Goal: Task Accomplishment & Management: Use online tool/utility

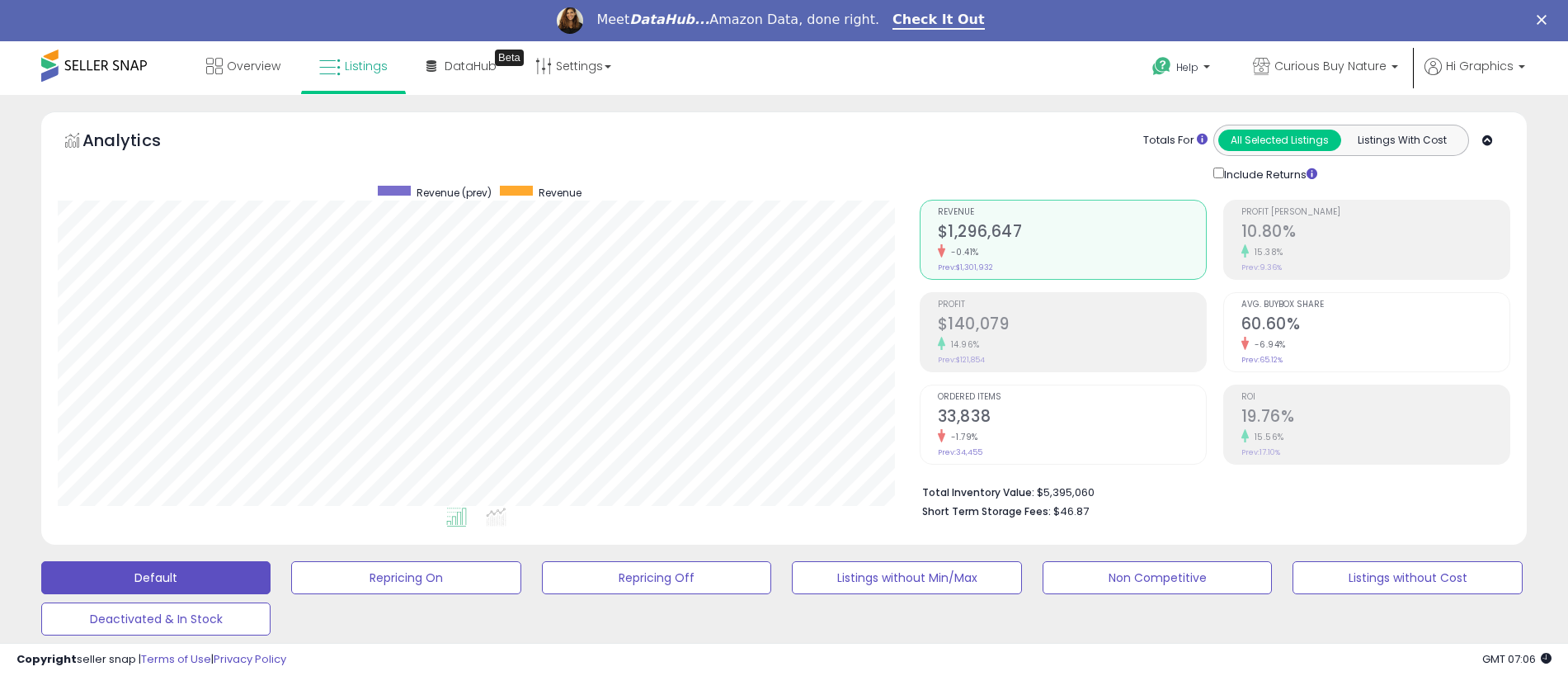
scroll to position [338, 862]
click at [1334, 66] on span "Curious Buy Nature" at bounding box center [1331, 66] width 113 height 17
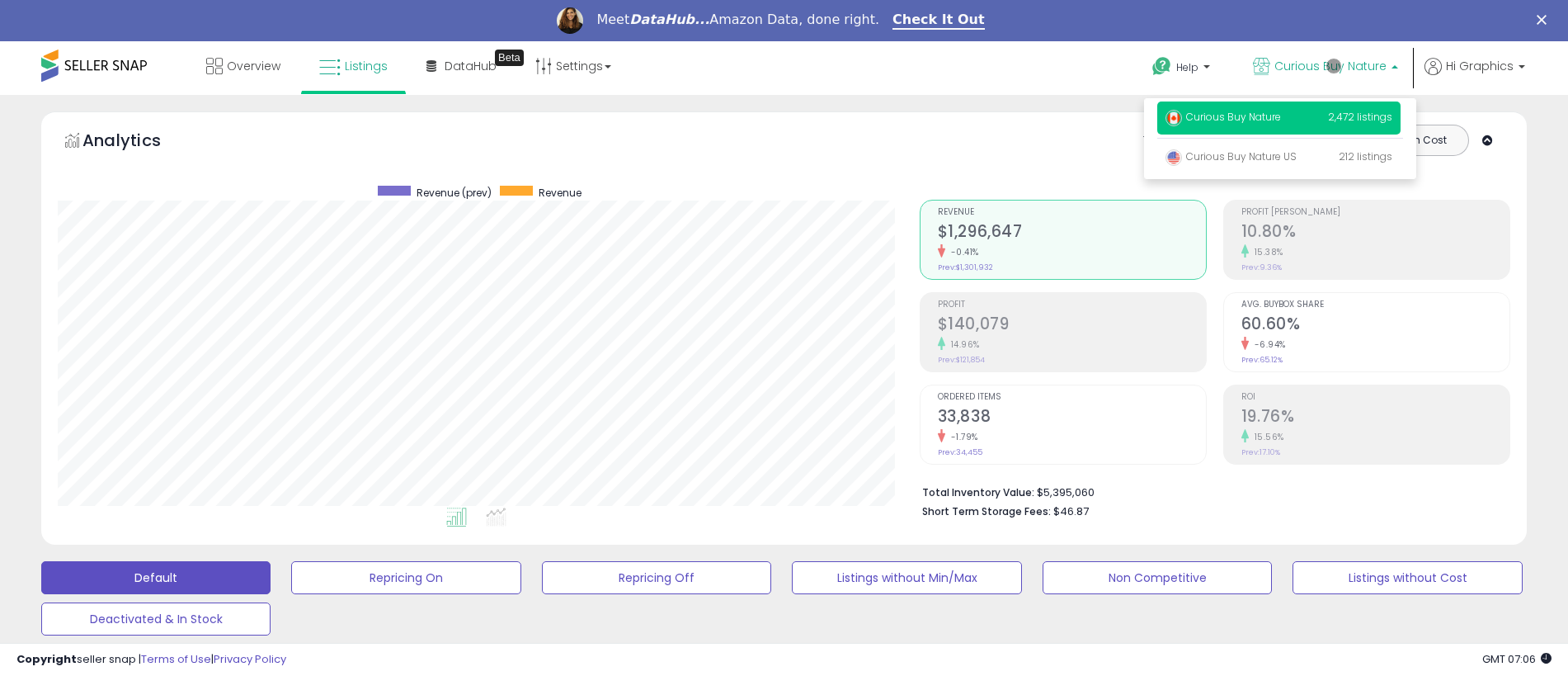
click at [1282, 120] on p "Curious Buy Nature 2,472 listings" at bounding box center [1279, 118] width 244 height 33
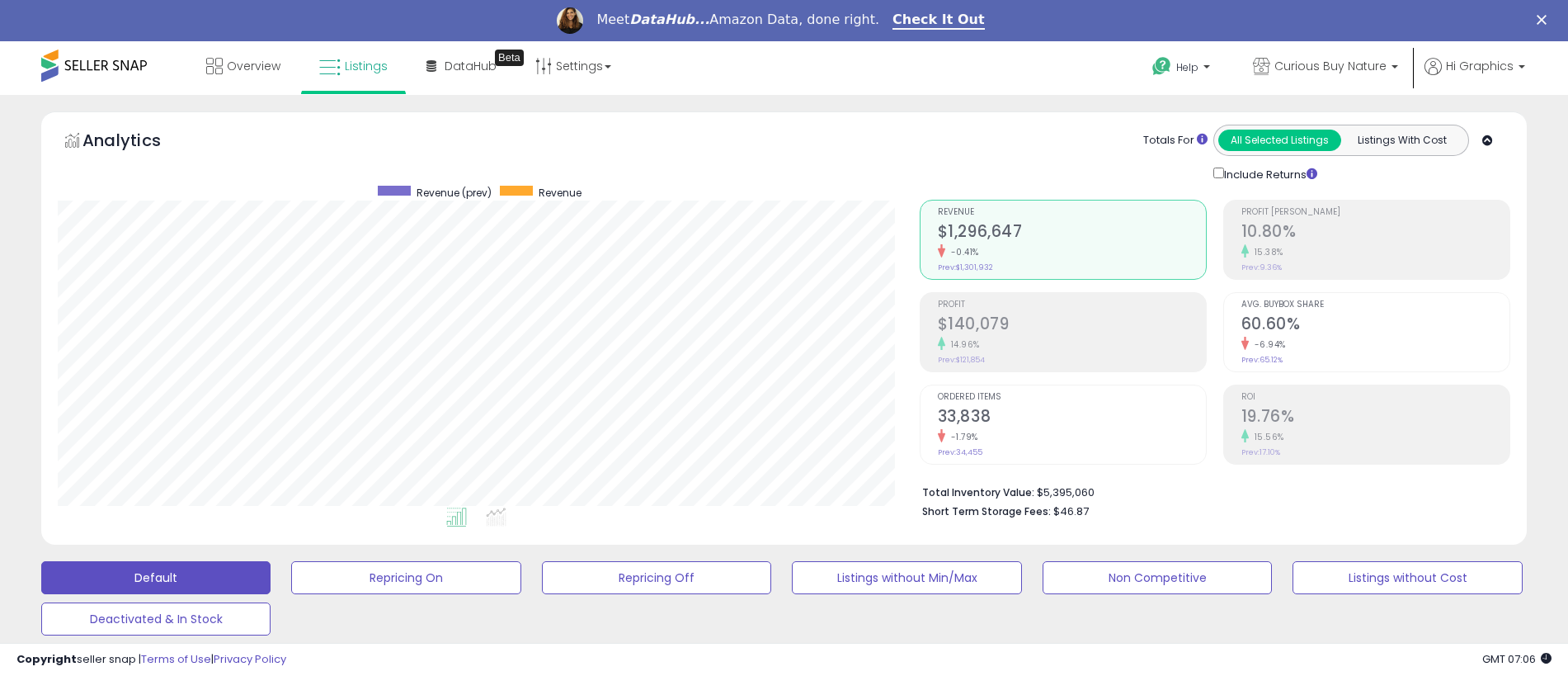
scroll to position [452, 0]
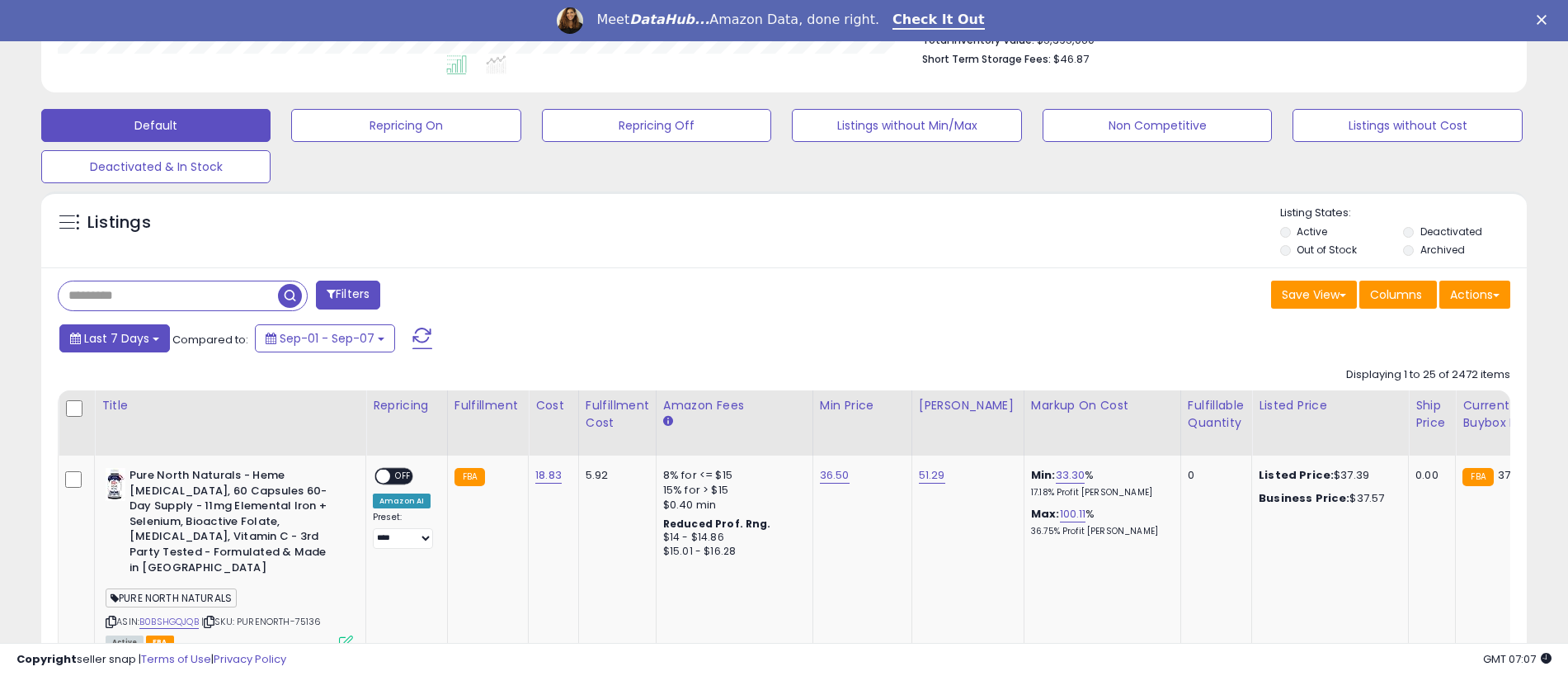
click at [113, 337] on span "Last 7 Days" at bounding box center [116, 338] width 65 height 17
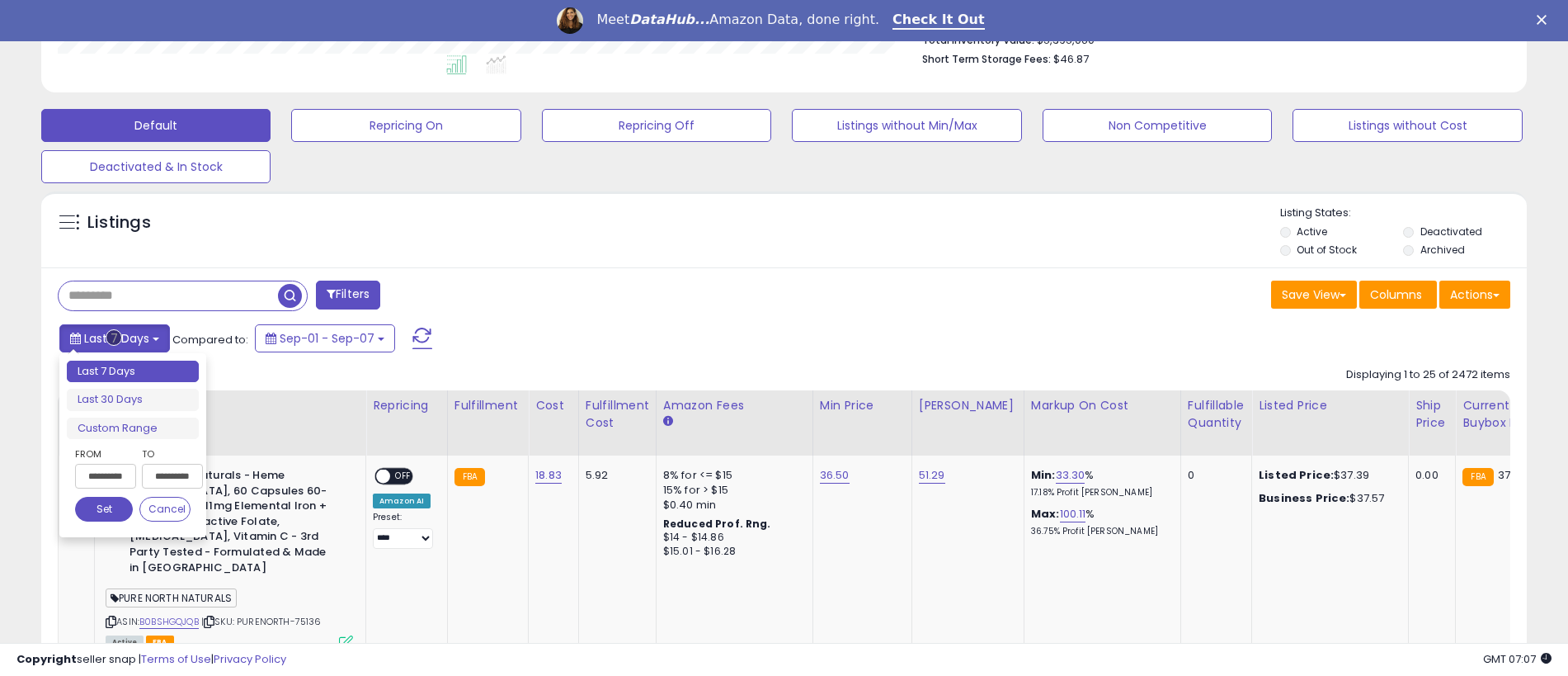
type input "**********"
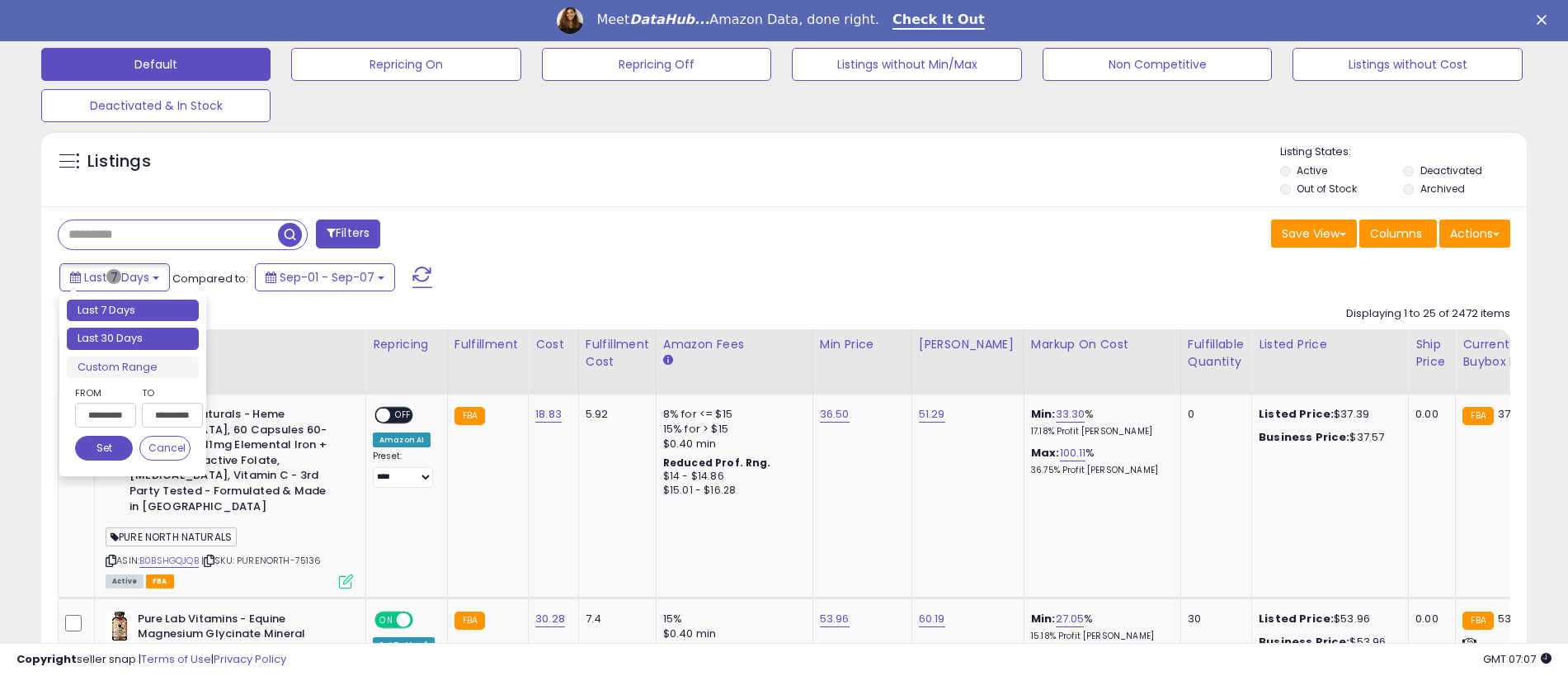
click at [133, 338] on li "Last 30 Days" at bounding box center [133, 339] width 132 height 23
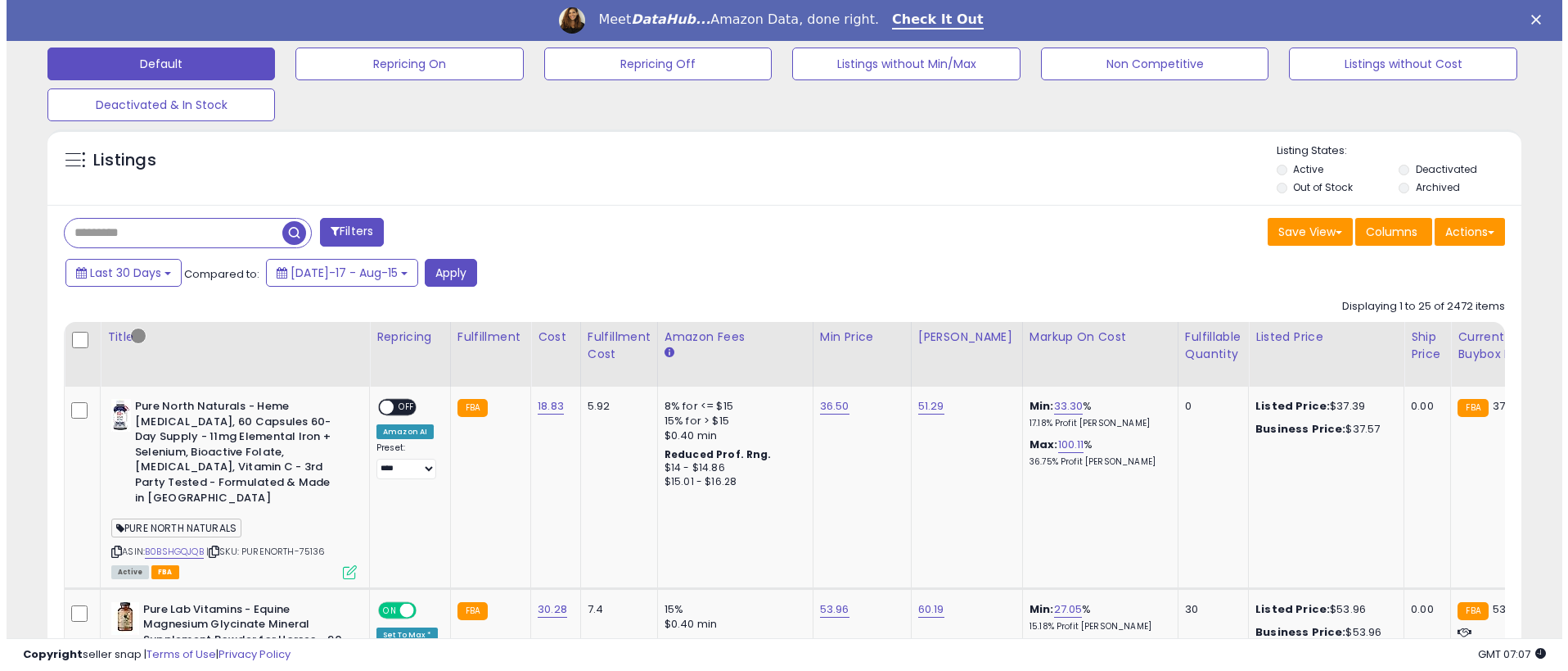
scroll to position [406, 0]
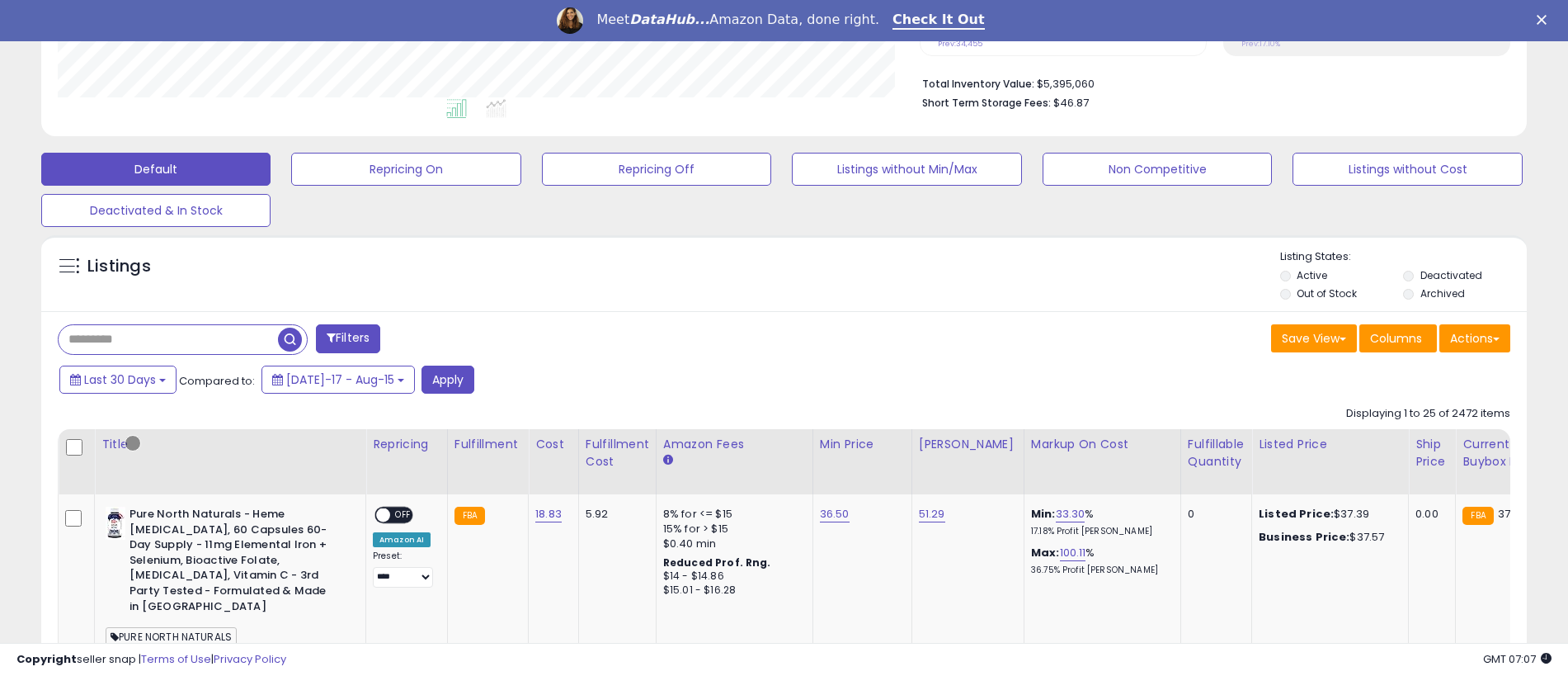
click at [350, 338] on button "Filters" at bounding box center [348, 338] width 65 height 29
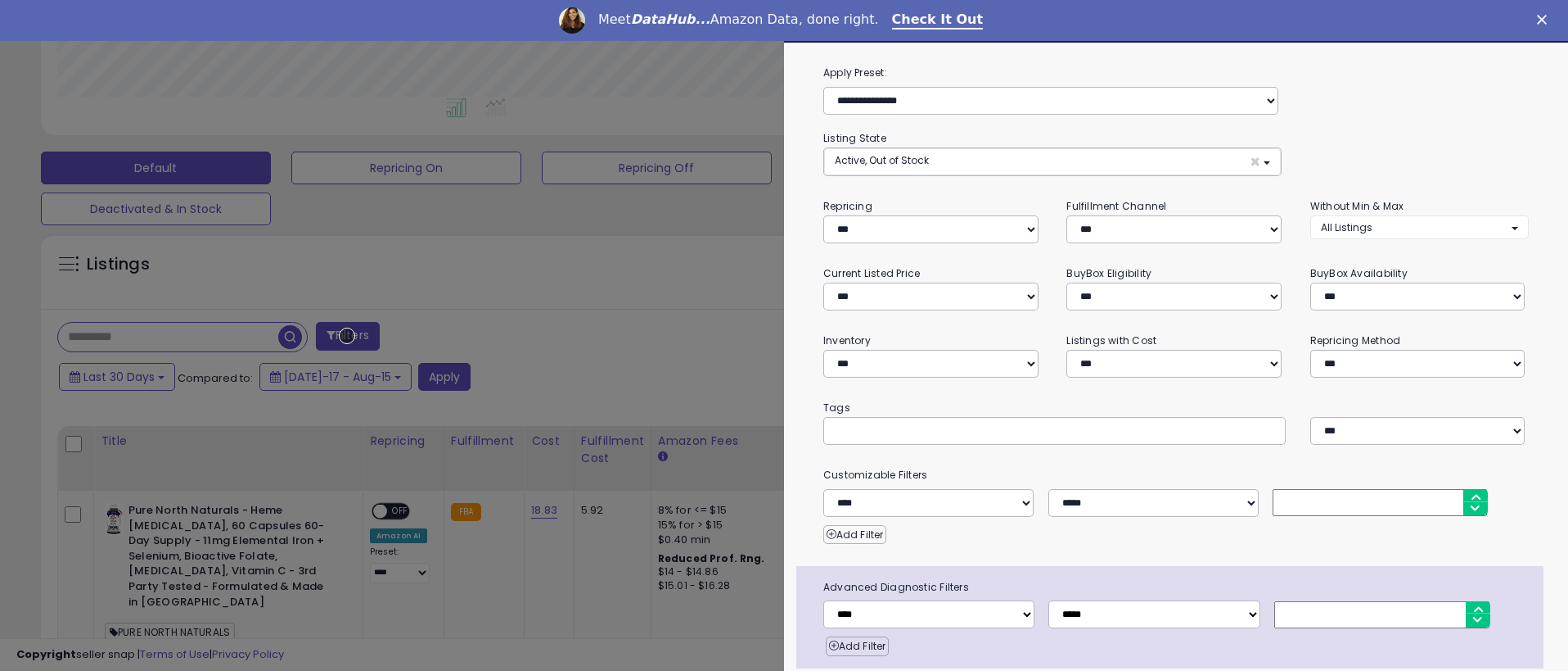
scroll to position [65, 0]
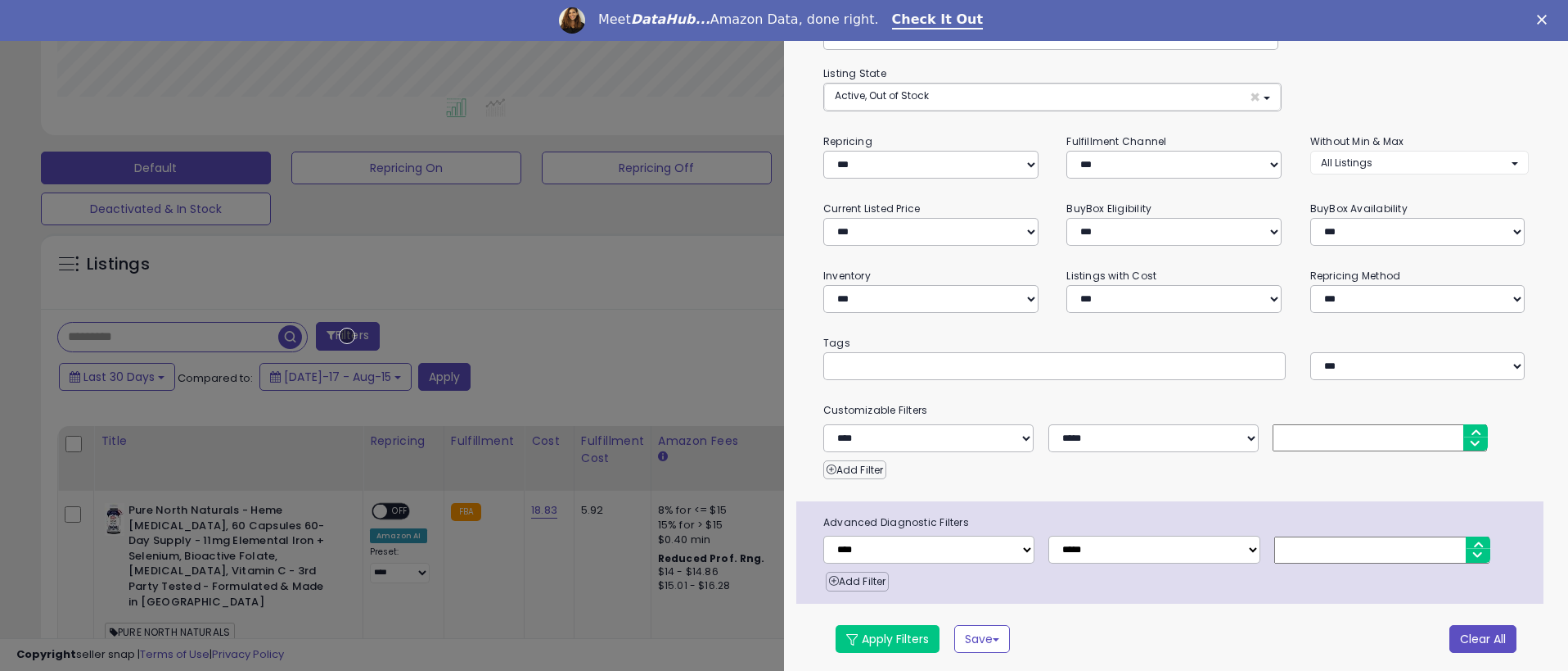
click at [1471, 635] on button "Clear All" at bounding box center [1482, 639] width 67 height 28
select select "*"
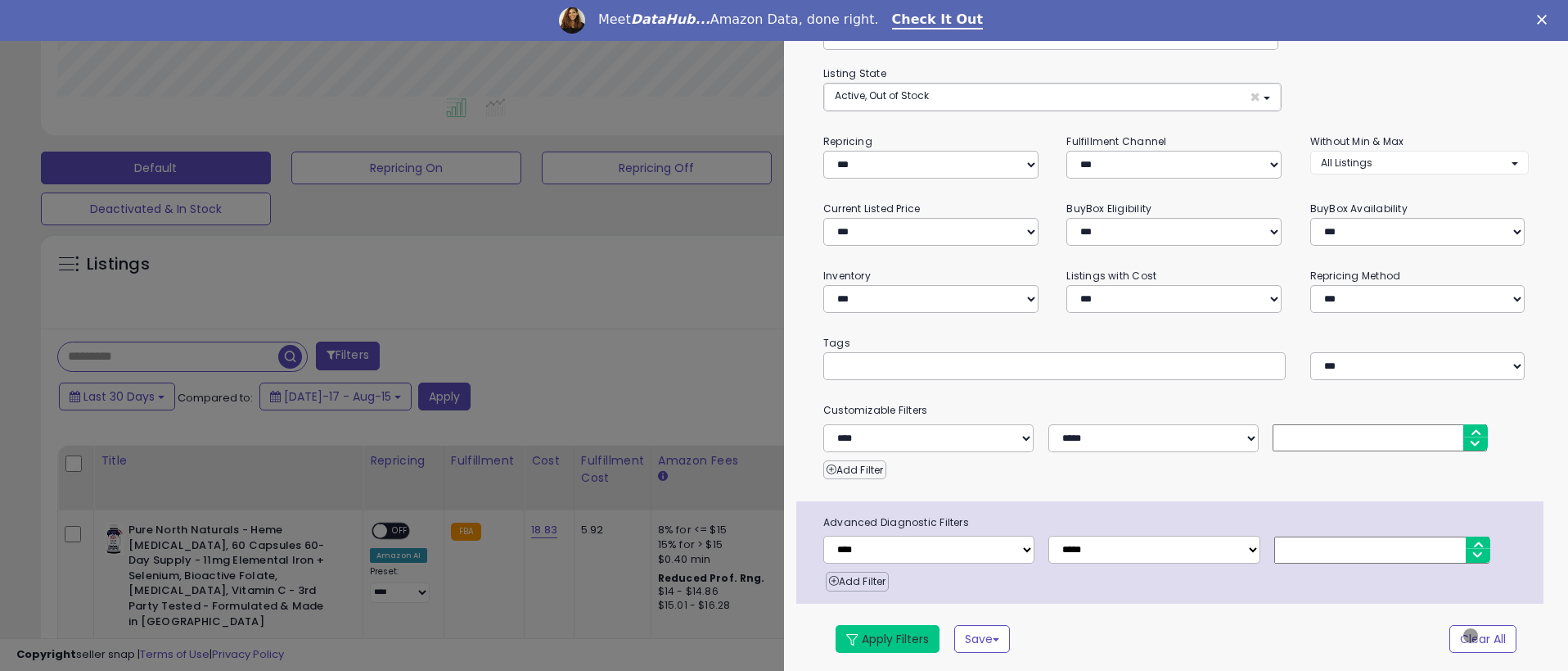
click at [887, 635] on button "Apply Filters" at bounding box center [888, 639] width 104 height 28
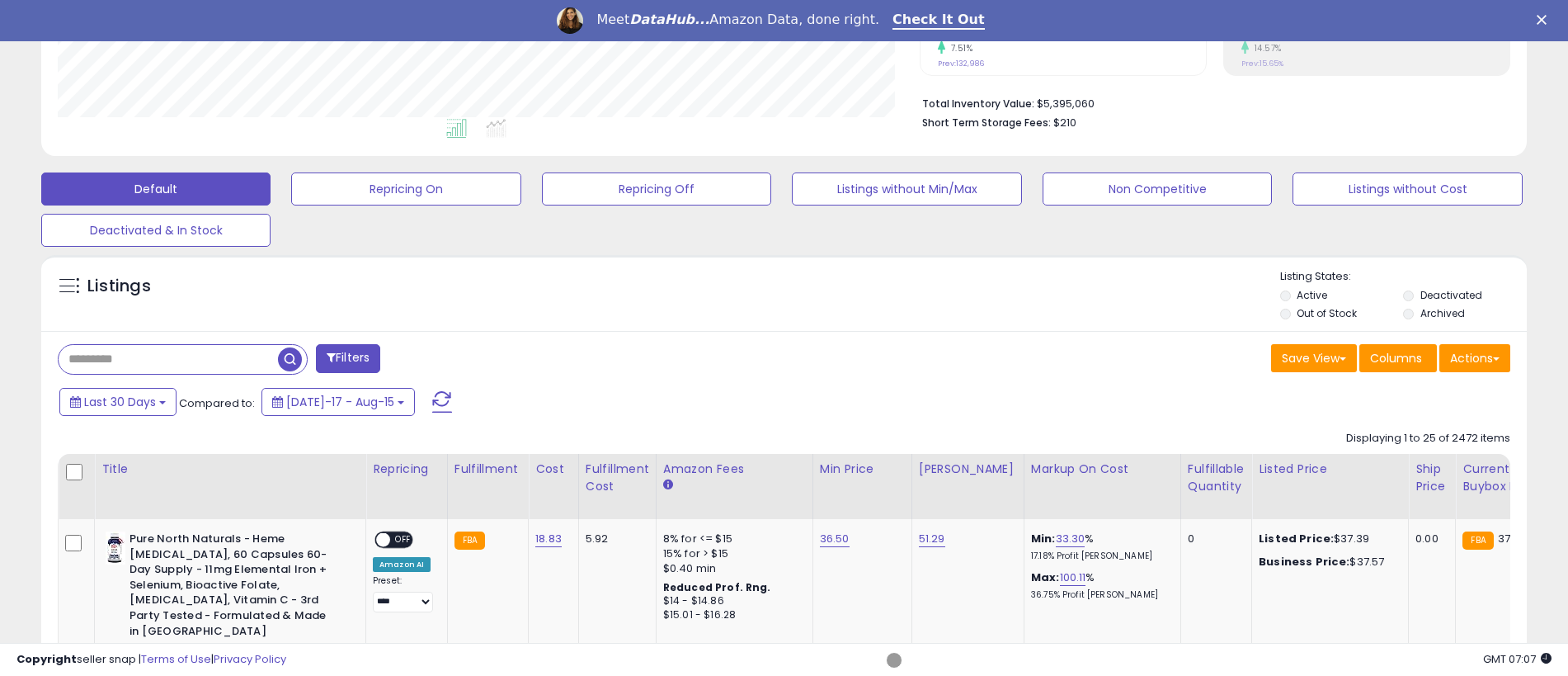
scroll to position [408, 0]
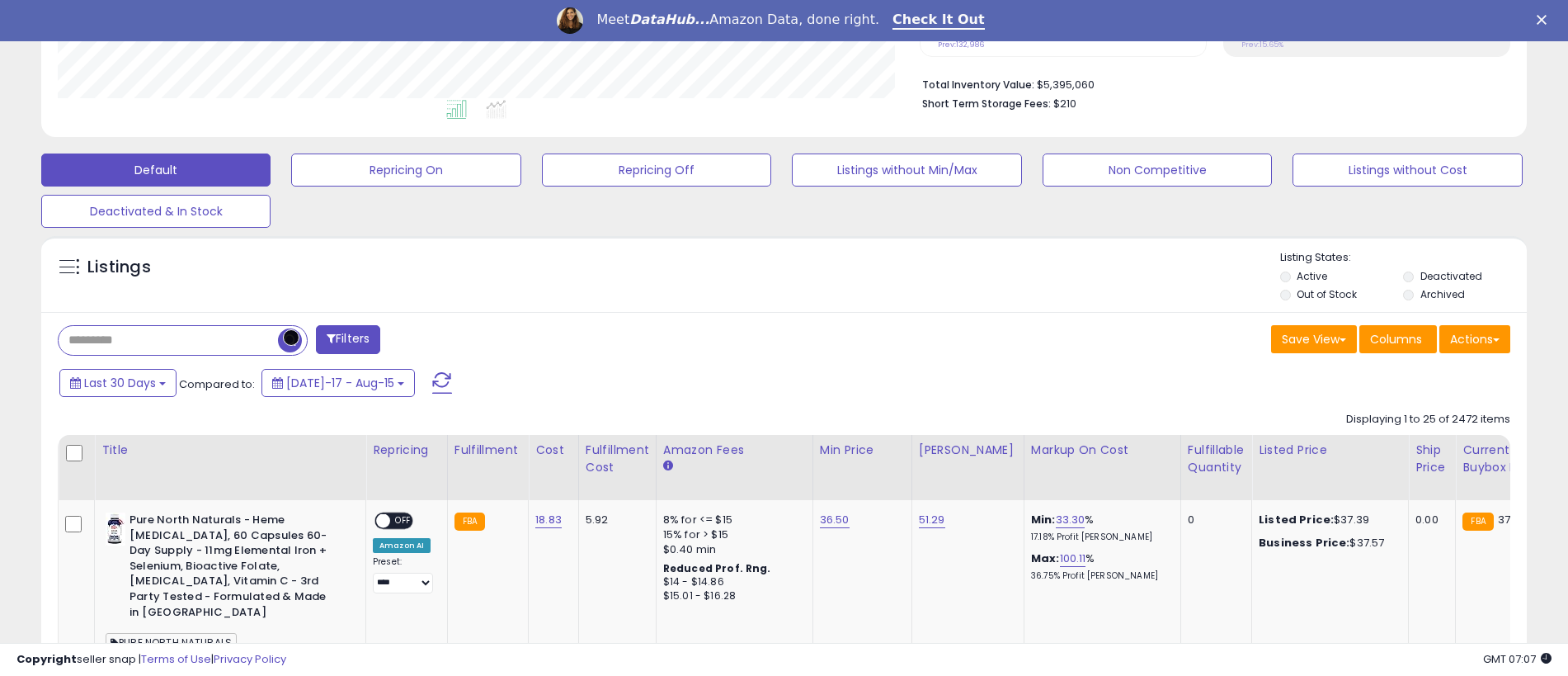
click at [292, 337] on span "button" at bounding box center [289, 340] width 24 height 24
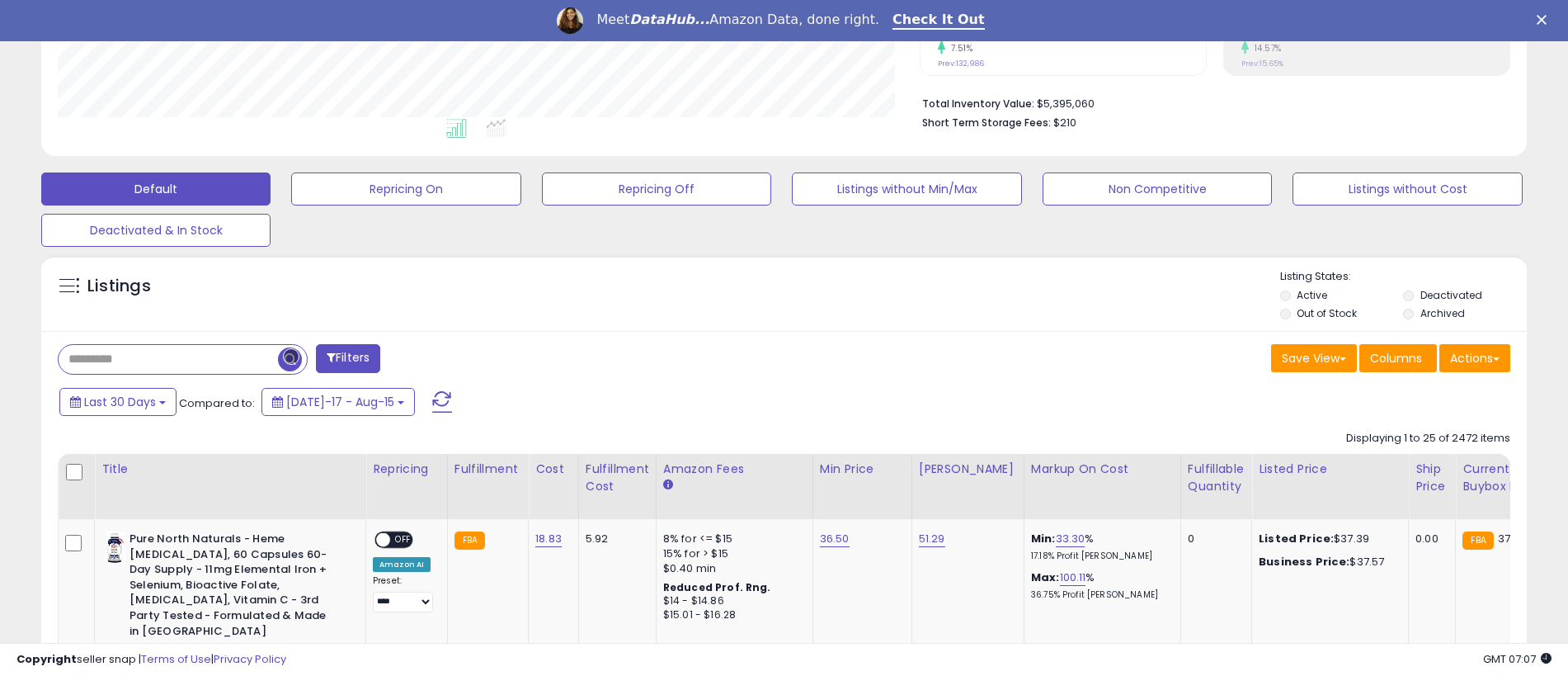
scroll to position [409, 0]
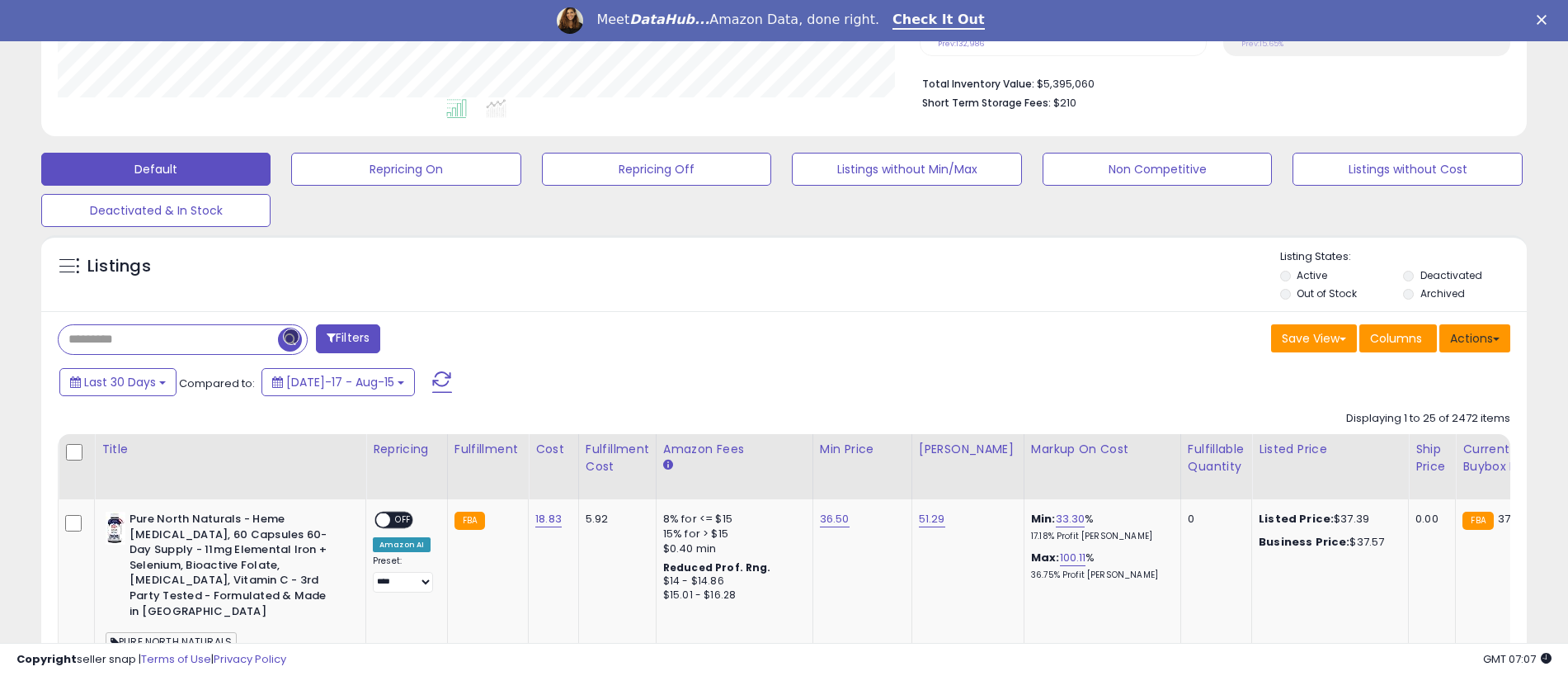
click at [1475, 337] on button "Actions" at bounding box center [1475, 338] width 71 height 28
click at [1407, 443] on link "Export All Columns" at bounding box center [1407, 443] width 181 height 25
